Goal: Task Accomplishment & Management: Use online tool/utility

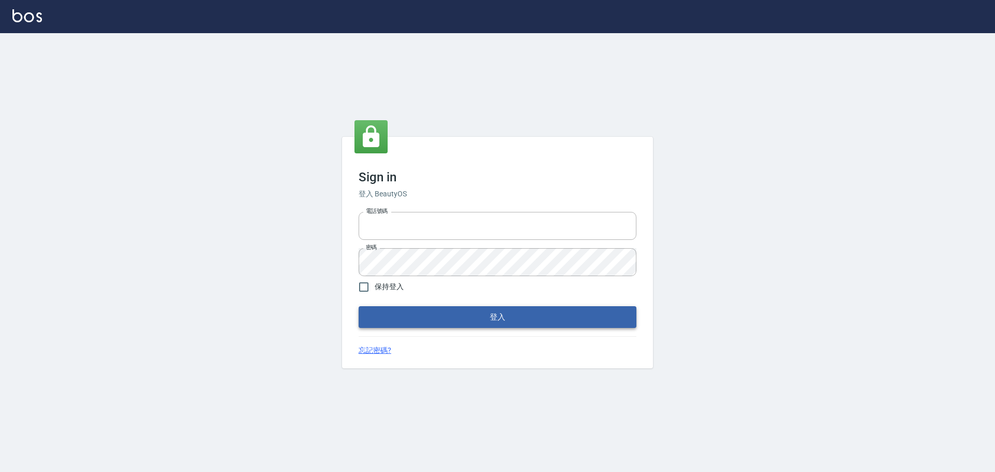
type input "0976570099"
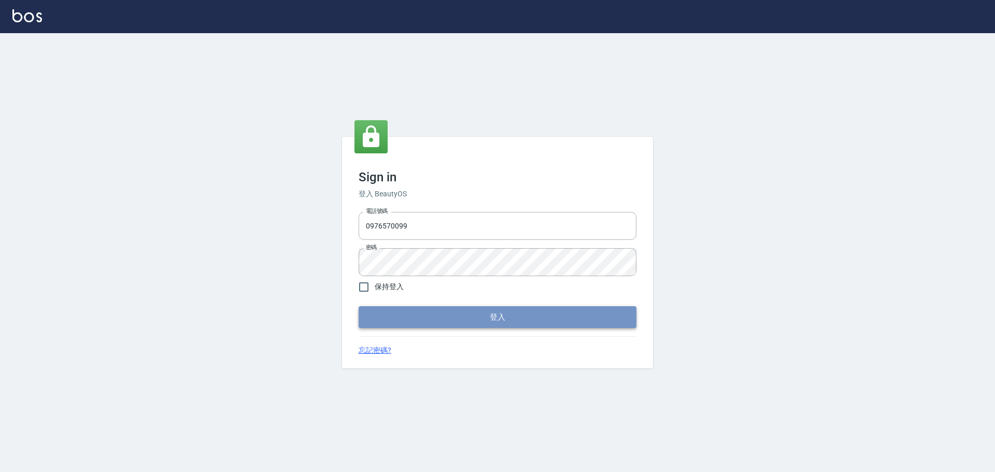
click at [485, 318] on button "登入" at bounding box center [497, 317] width 278 height 22
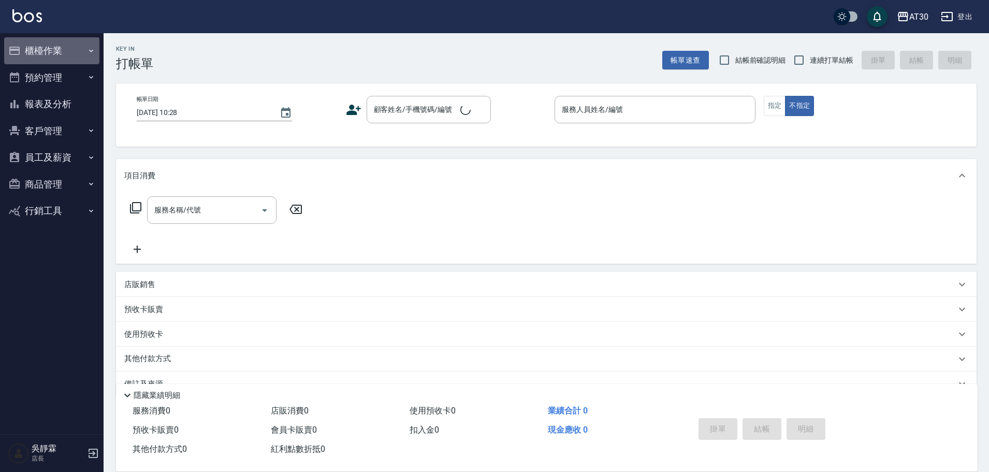
click at [28, 47] on button "櫃檯作業" at bounding box center [51, 50] width 95 height 27
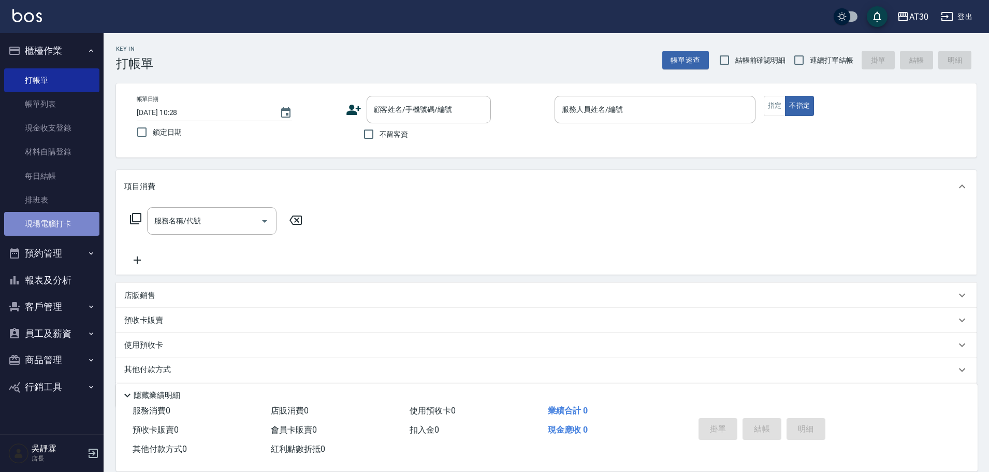
click at [65, 227] on link "現場電腦打卡" at bounding box center [51, 224] width 95 height 24
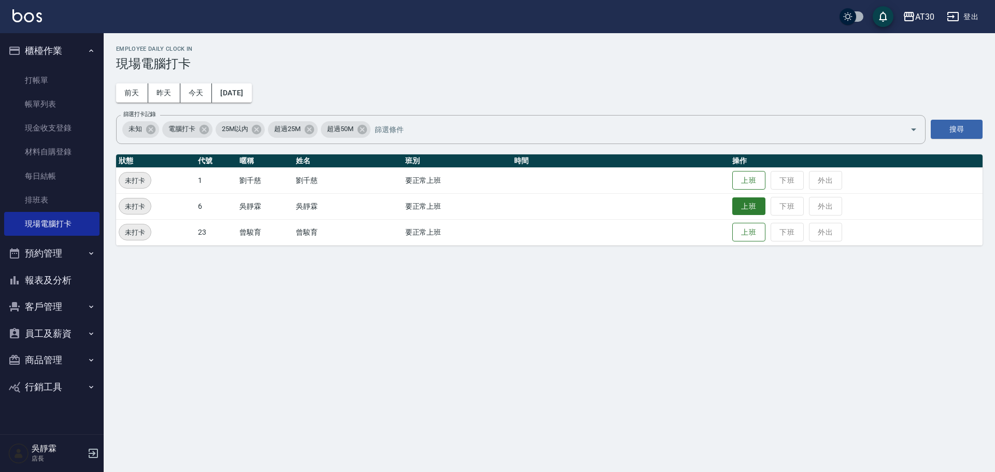
click at [750, 204] on button "上班" at bounding box center [748, 206] width 33 height 18
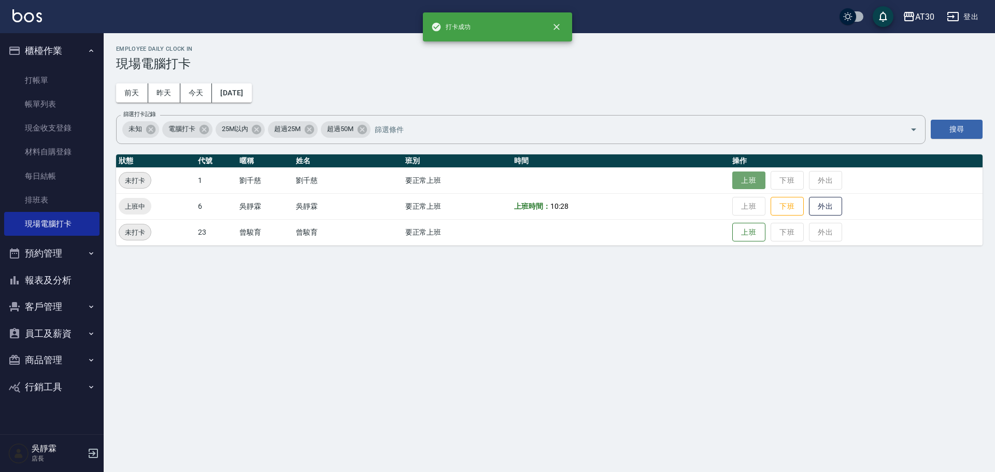
click at [752, 177] on button "上班" at bounding box center [748, 180] width 33 height 18
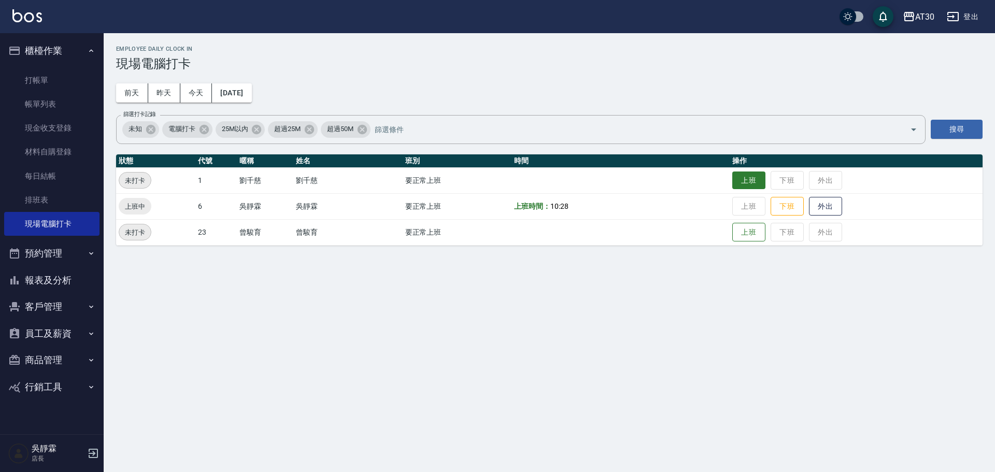
click at [743, 177] on button "上班" at bounding box center [748, 180] width 33 height 18
